Goal: Task Accomplishment & Management: Complete application form

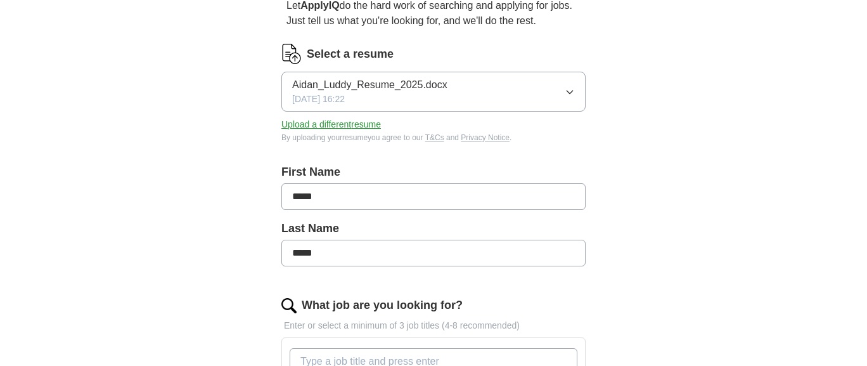
scroll to position [110, 0]
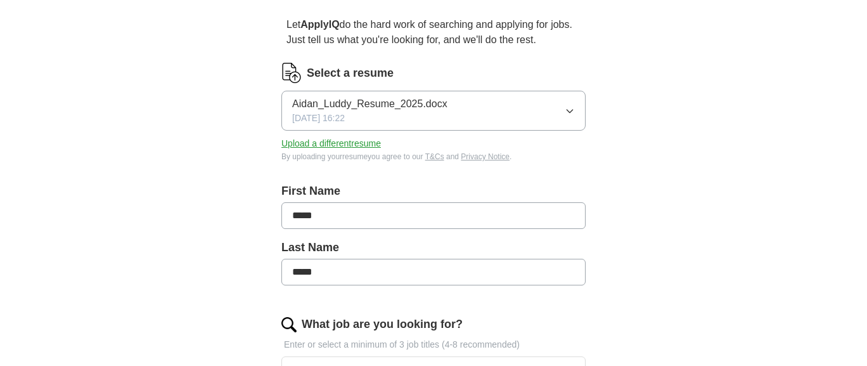
click at [570, 108] on icon "button" at bounding box center [570, 111] width 10 height 10
click at [348, 141] on button "Upload a different resume" at bounding box center [331, 143] width 100 height 13
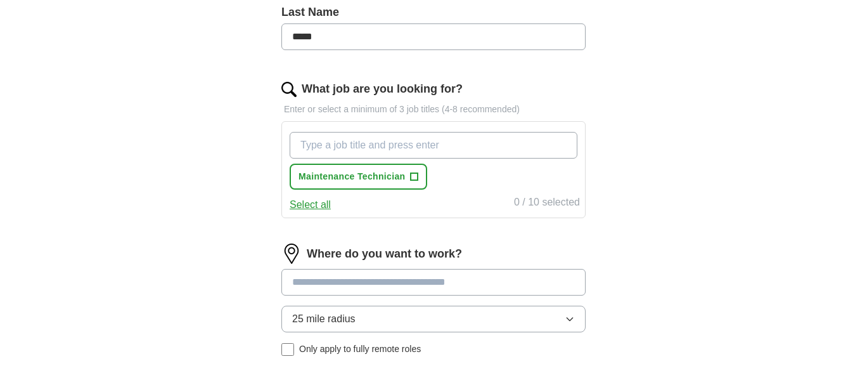
scroll to position [347, 0]
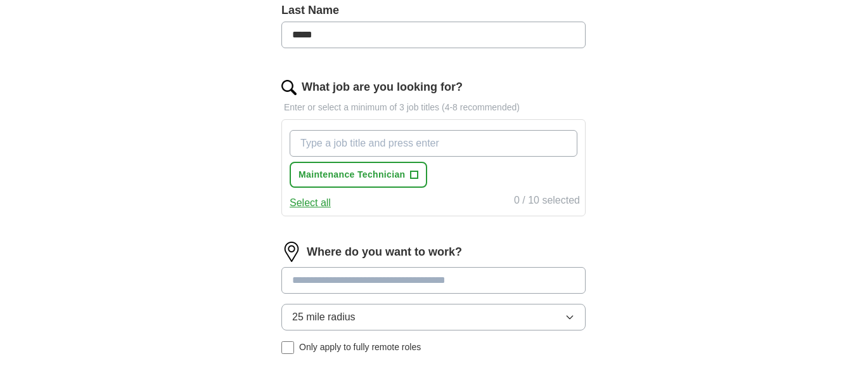
click at [326, 206] on button "Select all" at bounding box center [310, 202] width 41 height 15
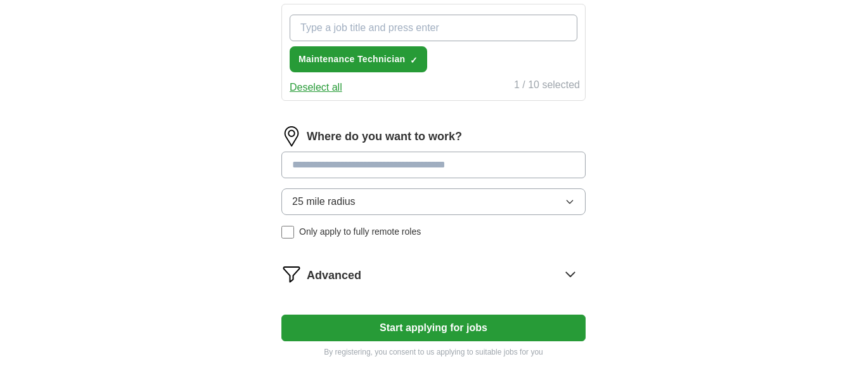
scroll to position [466, 0]
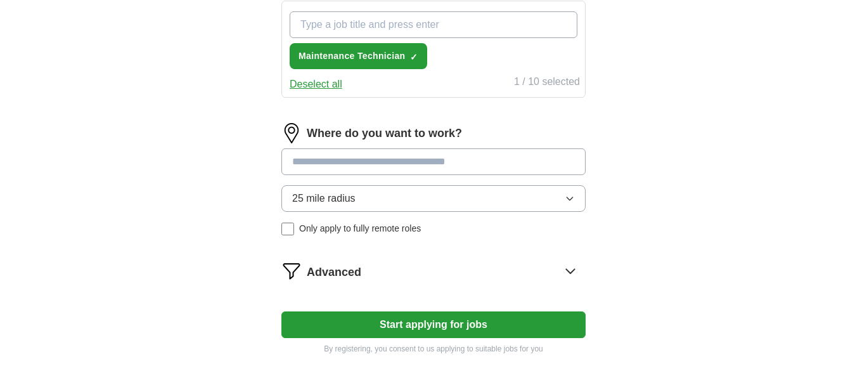
click at [387, 171] on input at bounding box center [433, 161] width 304 height 27
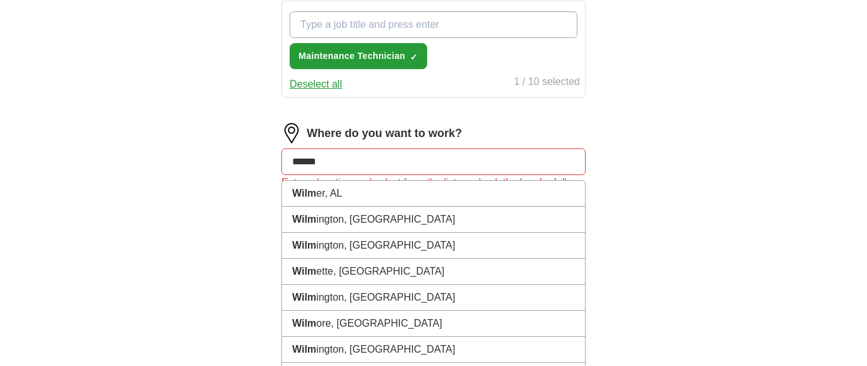
type input "*******"
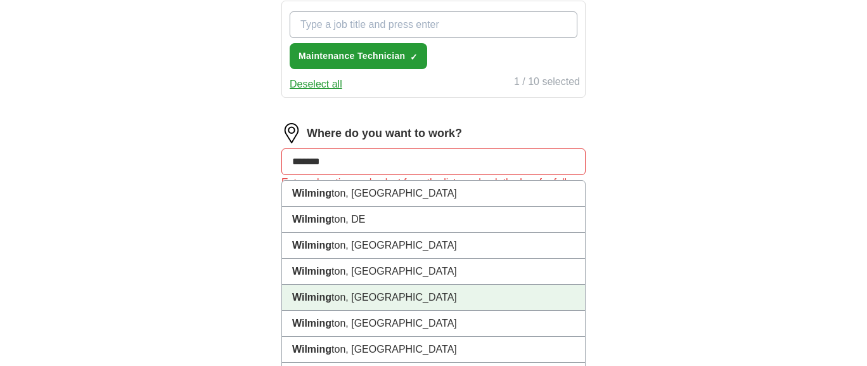
click at [326, 301] on strong "Wilming" at bounding box center [311, 297] width 39 height 11
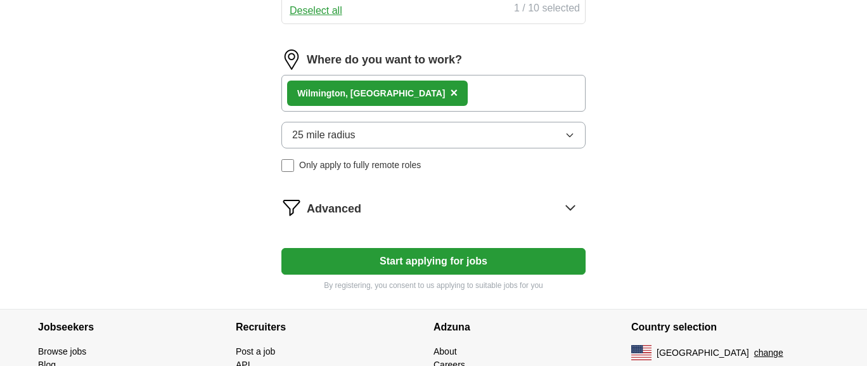
scroll to position [541, 0]
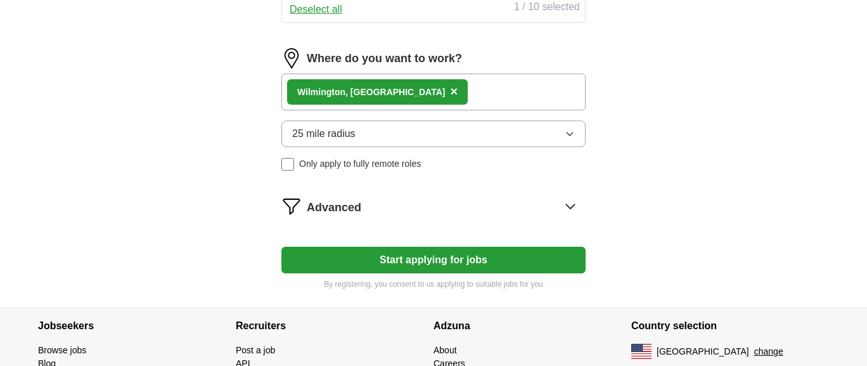
click at [373, 261] on button "Start applying for jobs" at bounding box center [433, 260] width 304 height 27
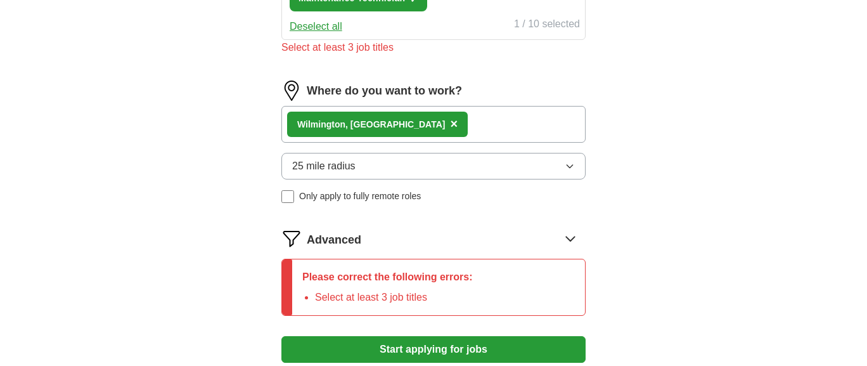
scroll to position [523, 0]
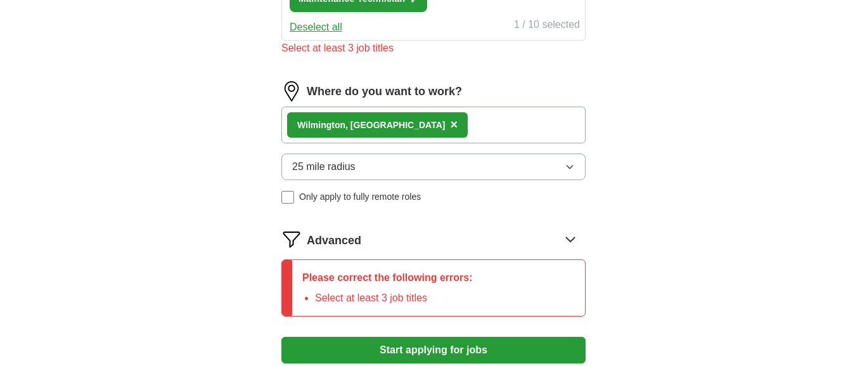
click at [439, 129] on div "Wilming ton, [GEOGRAPHIC_DATA] ×" at bounding box center [433, 124] width 304 height 37
click at [467, 121] on div "Wilming ton, [GEOGRAPHIC_DATA] ×" at bounding box center [433, 124] width 304 height 37
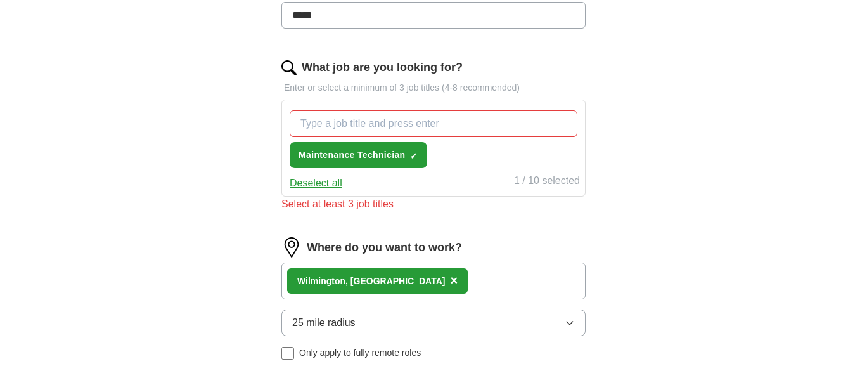
scroll to position [353, 0]
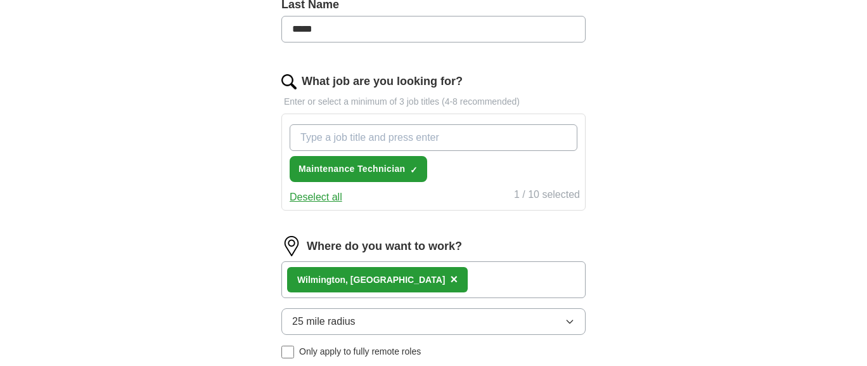
click at [458, 147] on input "What job are you looking for?" at bounding box center [434, 137] width 288 height 27
click at [460, 137] on input "What job are you looking for?" at bounding box center [434, 137] width 288 height 27
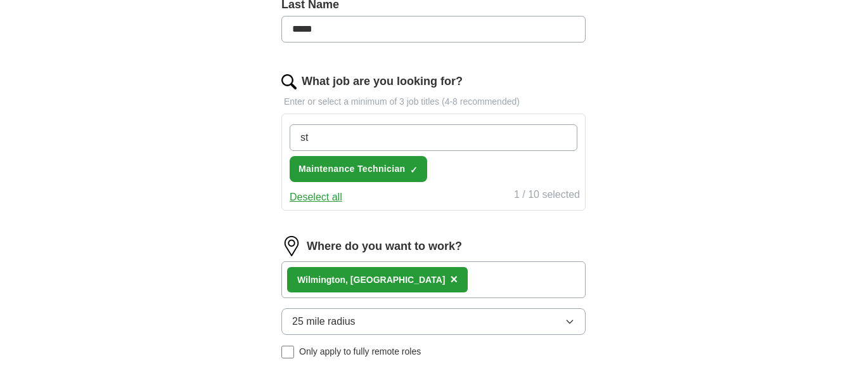
type input "s"
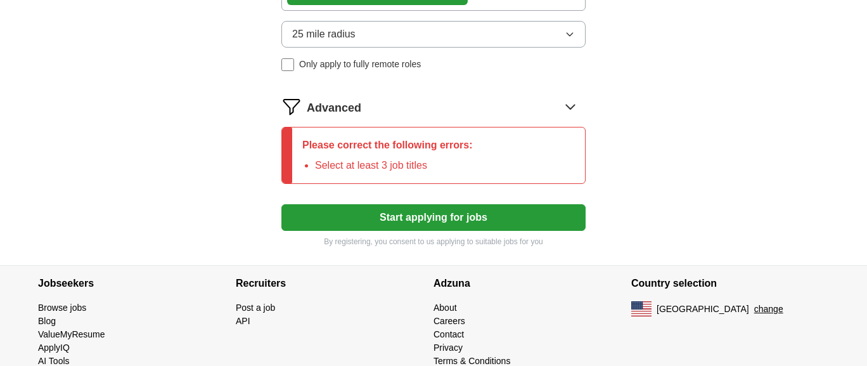
scroll to position [655, 0]
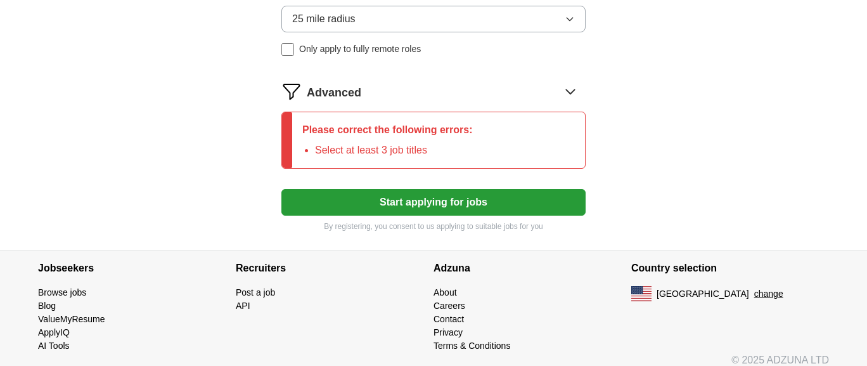
click at [487, 216] on button "Start applying for jobs" at bounding box center [433, 202] width 304 height 27
